Goal: Task Accomplishment & Management: Manage account settings

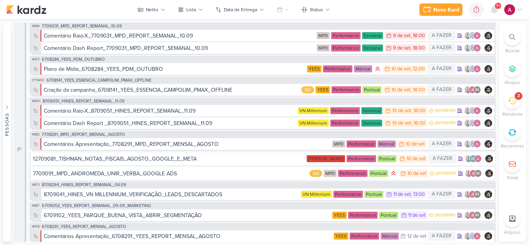
click at [496, 10] on icon at bounding box center [494, 9] width 6 height 7
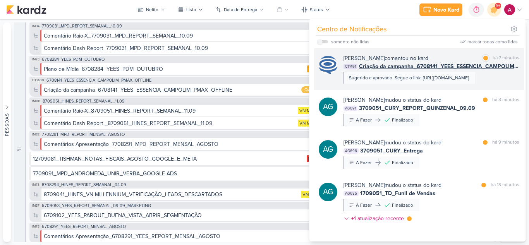
click at [444, 89] on div "[PERSON_NAME] comentou no kard marcar como lida há 7 minutos CT1491 Criação da …" at bounding box center [419, 69] width 210 height 42
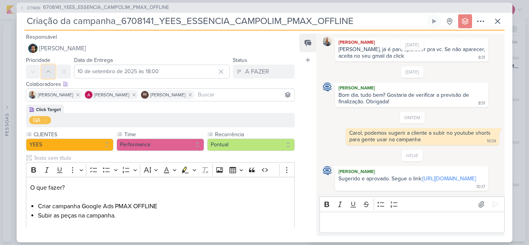
click at [50, 72] on icon at bounding box center [48, 72] width 6 height 6
click at [496, 19] on icon at bounding box center [497, 21] width 5 height 5
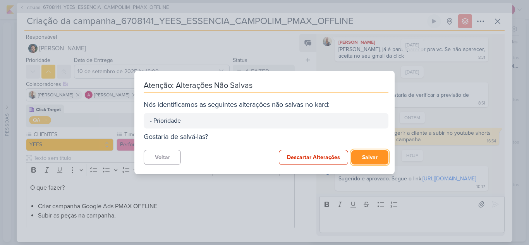
click at [368, 155] on button "Salvar" at bounding box center [369, 157] width 37 height 14
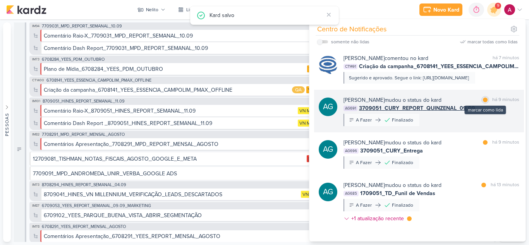
click at [483, 101] on div at bounding box center [485, 100] width 5 height 5
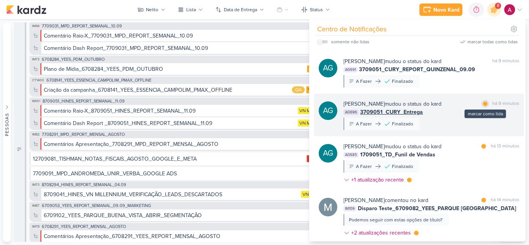
click at [483, 105] on div at bounding box center [485, 103] width 5 height 5
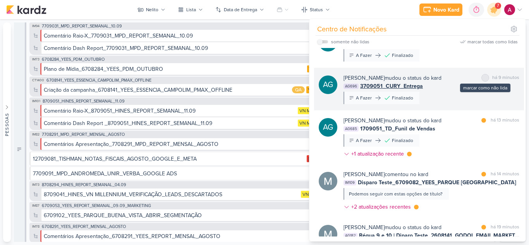
scroll to position [77, 0]
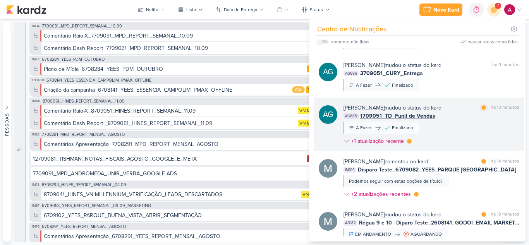
click at [467, 129] on div "[PERSON_NAME] mudou o status do kard marcar como lida há 13 minutos AG685 17090…" at bounding box center [432, 126] width 176 height 45
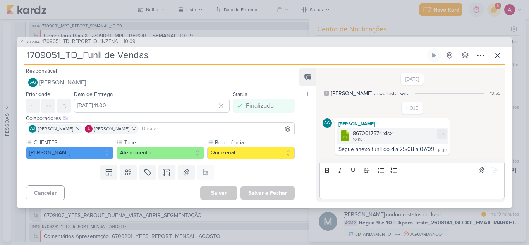
click at [371, 133] on div "8670017574.xlsx" at bounding box center [373, 133] width 40 height 8
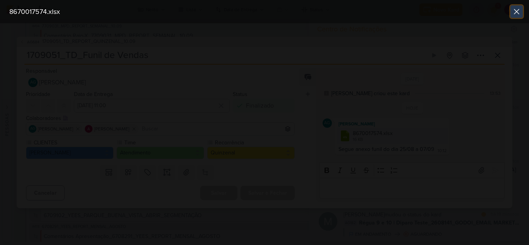
click at [517, 15] on icon at bounding box center [516, 11] width 9 height 9
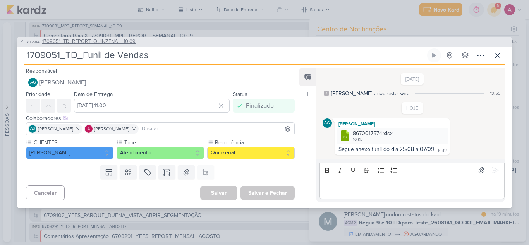
click at [29, 42] on span "AG684" at bounding box center [33, 42] width 15 height 6
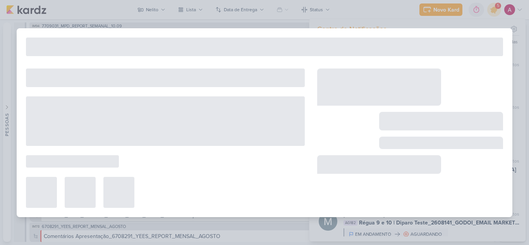
type input "1709051_TD_REPORT_QUINZENAL_10.09"
type input "10 de setembro de 2025 às 16:00"
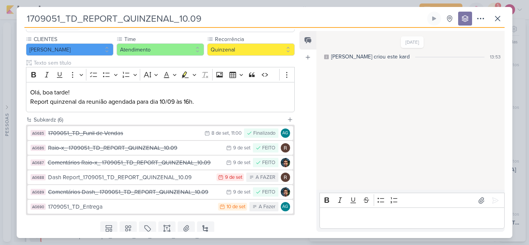
scroll to position [104, 0]
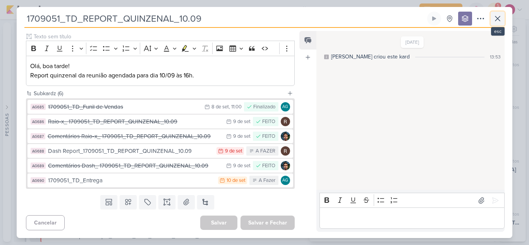
click at [495, 21] on icon at bounding box center [497, 18] width 5 height 5
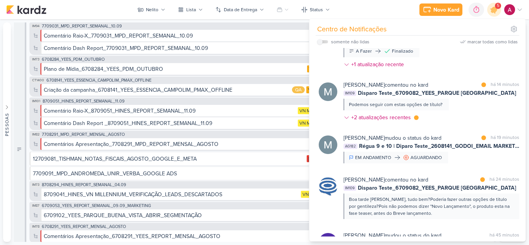
scroll to position [155, 0]
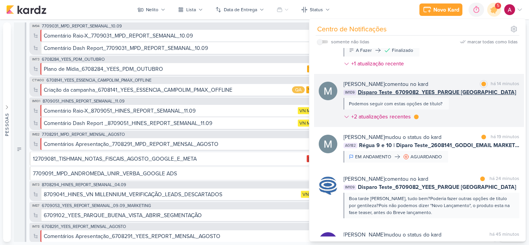
click at [477, 115] on div "[PERSON_NAME] comentou no kard marcar como lida há 14 minutos IM109 Disparo Tes…" at bounding box center [432, 102] width 176 height 44
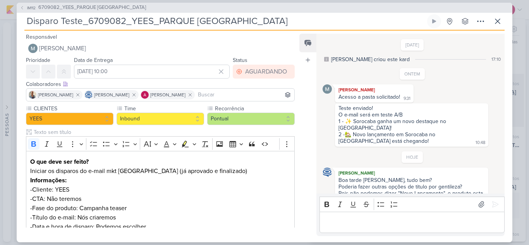
scroll to position [70, 0]
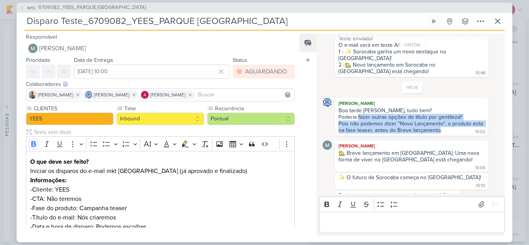
drag, startPoint x: 358, startPoint y: 119, endPoint x: 438, endPoint y: 132, distance: 81.3
click at [438, 132] on span "Boa tarde [PERSON_NAME], tudo bem? Poderia fazer outras opções de titulo por ge…" at bounding box center [411, 120] width 146 height 26
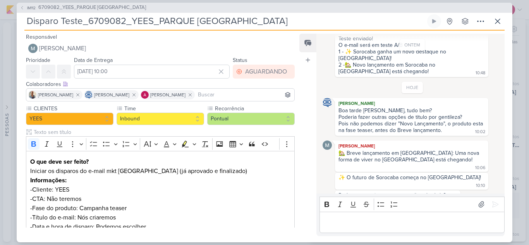
click at [385, 220] on p "Editor editing area: main" at bounding box center [411, 222] width 177 height 9
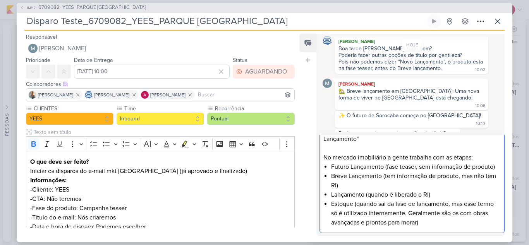
scroll to position [157, 0]
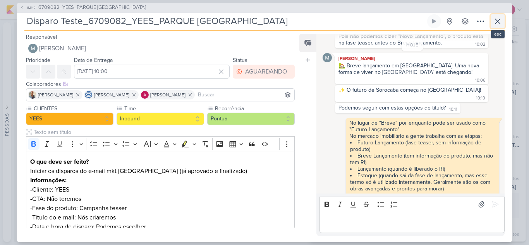
click at [494, 24] on icon at bounding box center [497, 21] width 9 height 9
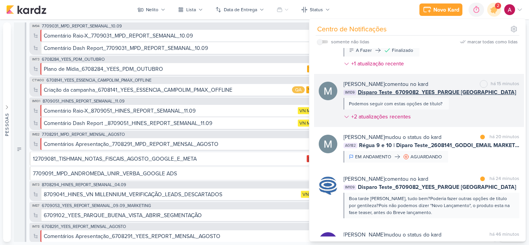
scroll to position [194, 0]
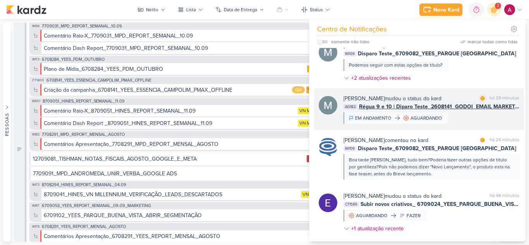
click at [471, 117] on div "[PERSON_NAME] mudou o status do kard marcar como lida há 20 minutos AG182 Régua…" at bounding box center [432, 108] width 176 height 29
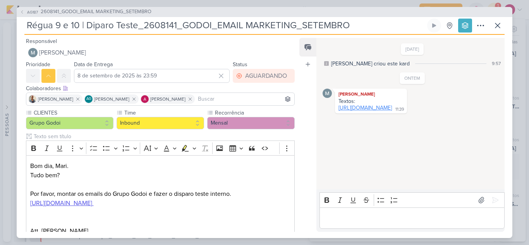
click at [388, 109] on link "[URL][DOMAIN_NAME]" at bounding box center [364, 108] width 53 height 7
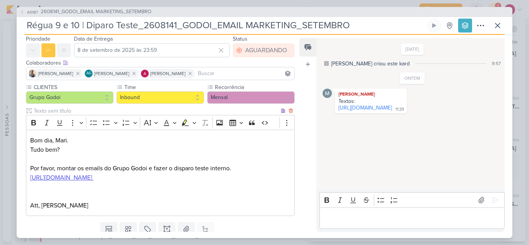
scroll to position [0, 0]
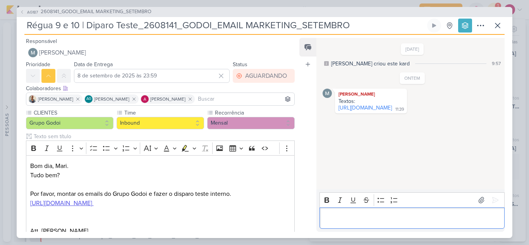
click at [346, 215] on p "Editor editing area: main" at bounding box center [411, 217] width 177 height 9
click at [340, 216] on p "Editor editing area: main" at bounding box center [411, 217] width 177 height 9
click at [92, 206] on u "[URL][DOMAIN_NAME]" at bounding box center [61, 203] width 62 height 8
click at [335, 214] on p "Editor editing area: main" at bounding box center [411, 217] width 177 height 9
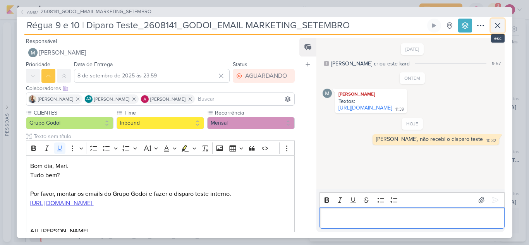
click at [498, 24] on icon at bounding box center [497, 25] width 9 height 9
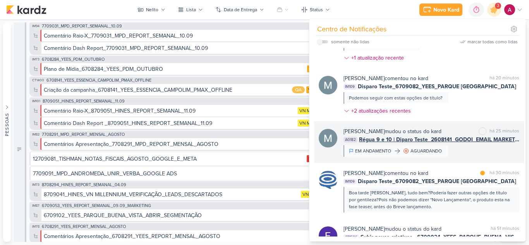
scroll to position [232, 0]
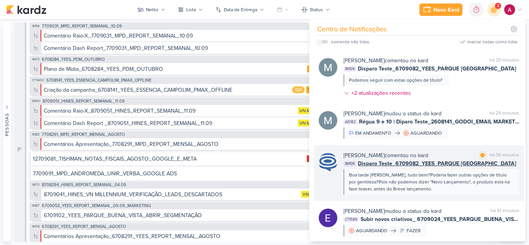
click at [434, 188] on div "Boa tarde [PERSON_NAME], tudo bem?Poderia fazer outras opções de titulo por gen…" at bounding box center [431, 182] width 164 height 21
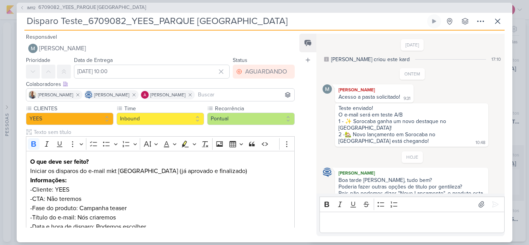
scroll to position [157, 0]
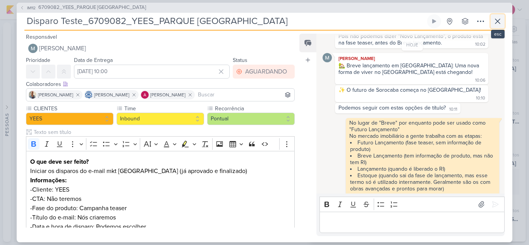
click at [500, 21] on icon at bounding box center [497, 21] width 9 height 9
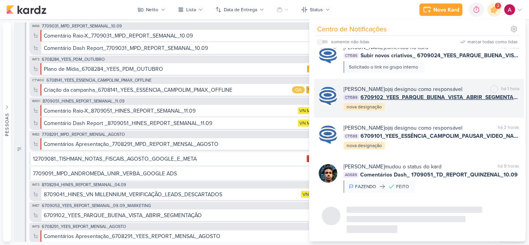
scroll to position [632, 0]
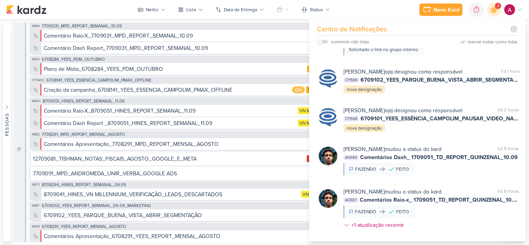
click at [326, 42] on label at bounding box center [322, 41] width 11 height 3
click at [323, 42] on input "checkbox" at bounding box center [319, 41] width 5 height 5
checkbox input "true"
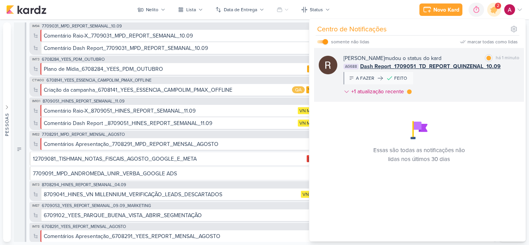
scroll to position [0, 0]
click at [457, 79] on div "[PERSON_NAME] mudou o status do kard marcar como lida há 1 minuto AG688 Dash Re…" at bounding box center [432, 76] width 176 height 45
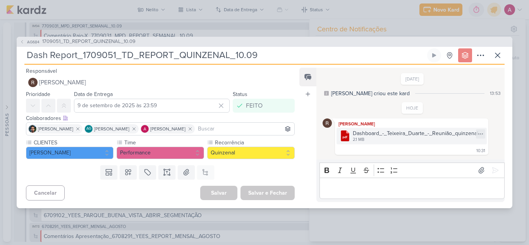
click at [421, 136] on div "Dashboard_-_Teixeira_Duarte_-_Reunião_quinzenal (5).pdf" at bounding box center [417, 133] width 129 height 8
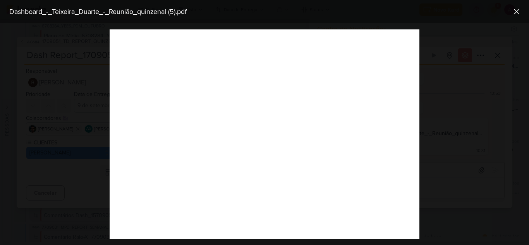
click at [457, 15] on div "Dashboard_-_Teixeira_Duarte_-_Reunião_quinzenal (5).pdf" at bounding box center [258, 12] width 504 height 10
click at [515, 13] on icon at bounding box center [516, 11] width 9 height 9
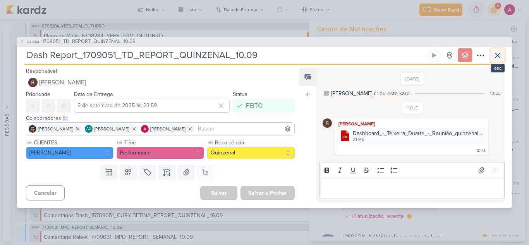
click at [496, 54] on icon at bounding box center [497, 55] width 9 height 9
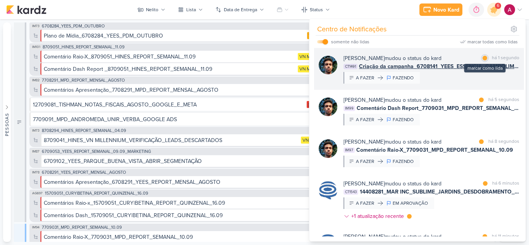
click at [483, 59] on div at bounding box center [485, 58] width 5 height 5
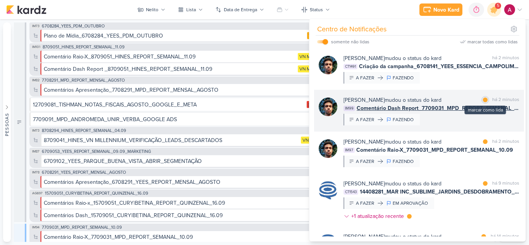
click at [483, 100] on div at bounding box center [485, 100] width 5 height 5
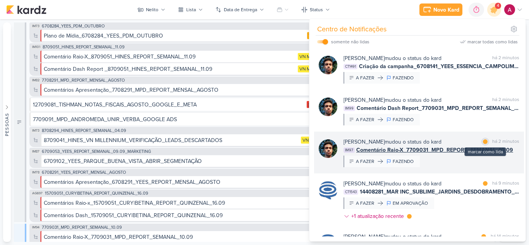
click at [483, 143] on div at bounding box center [485, 141] width 5 height 5
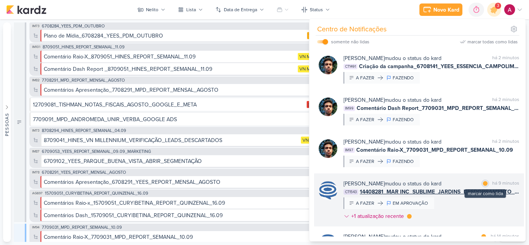
click at [483, 184] on div at bounding box center [485, 183] width 5 height 5
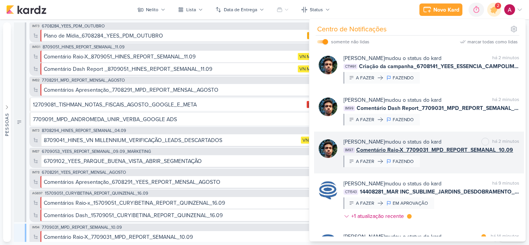
scroll to position [39, 0]
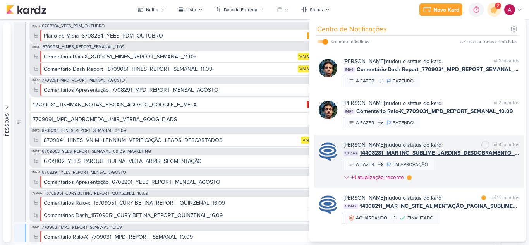
click at [458, 168] on div "[PERSON_NAME] mudou o status do kard marcar como não lida há 9 minutos CT1543 1…" at bounding box center [432, 163] width 176 height 44
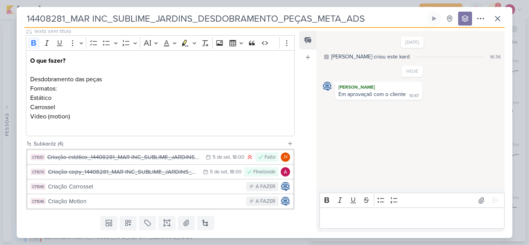
scroll to position [119, 0]
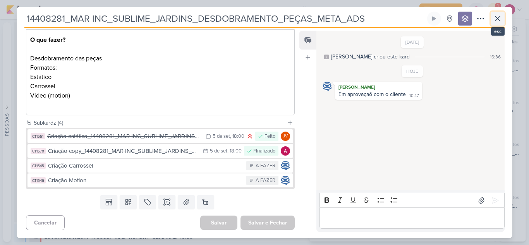
click at [502, 22] on button at bounding box center [498, 19] width 14 height 14
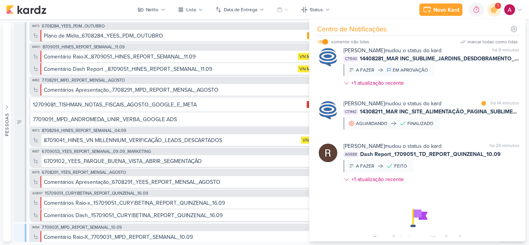
scroll to position [155, 0]
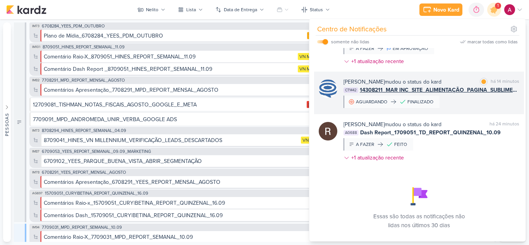
click at [456, 106] on div "[PERSON_NAME] mudou o status do kard marcar como lida há 14 minutos CT1442 1430…" at bounding box center [432, 93] width 176 height 30
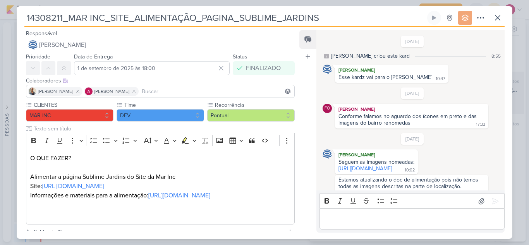
scroll to position [291, 0]
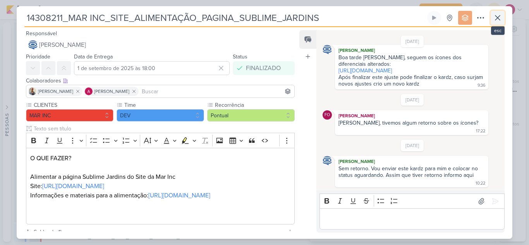
click at [504, 17] on button at bounding box center [498, 18] width 14 height 14
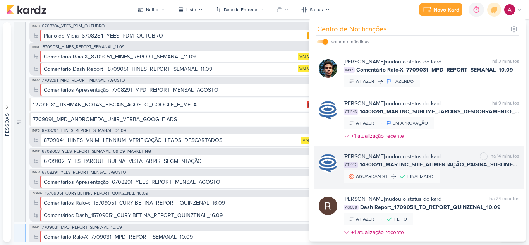
scroll to position [0, 0]
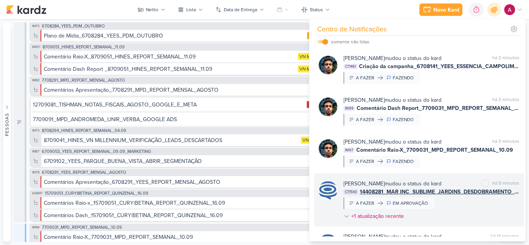
click at [450, 200] on div "[PERSON_NAME] mudou o status do kard marcar como não lida há 9 minutos CT1543 1…" at bounding box center [432, 202] width 176 height 44
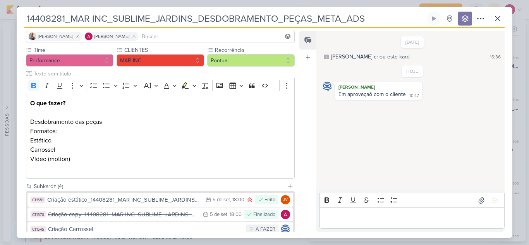
scroll to position [119, 0]
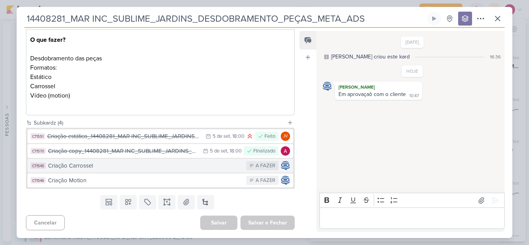
click at [106, 165] on div "Criação Carrossel" at bounding box center [145, 165] width 194 height 9
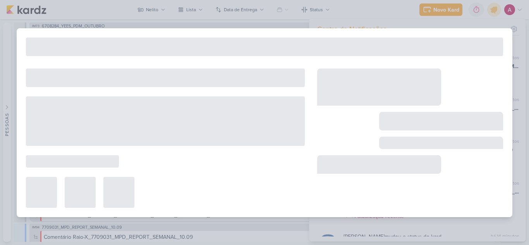
type input "Criação Carrossel"
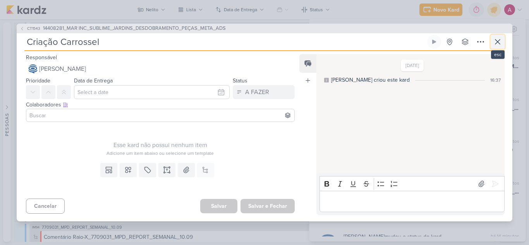
click at [496, 38] on icon at bounding box center [497, 41] width 9 height 9
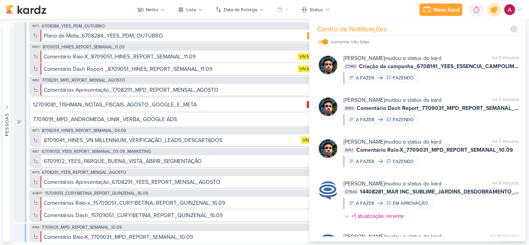
click at [499, 12] on div at bounding box center [494, 10] width 20 height 20
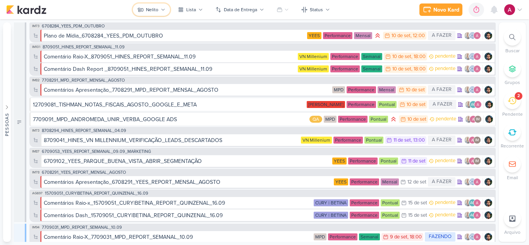
click at [153, 14] on button "Nelito" at bounding box center [151, 9] width 37 height 12
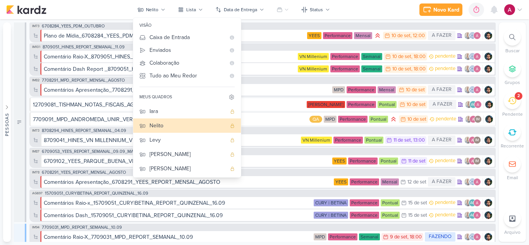
click at [89, 12] on div "Novo Kard Ctrl + k 0h0m Sessão desligada... Hoje 0h0m Semana 0h0m Mês 0h0m" at bounding box center [264, 9] width 517 height 19
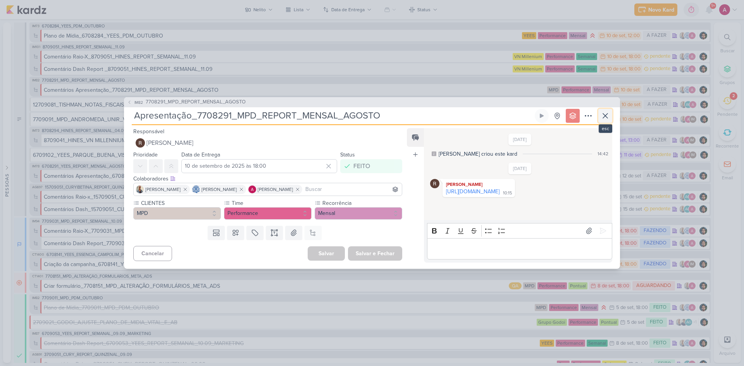
click at [605, 112] on icon at bounding box center [604, 115] width 9 height 9
